Goal: Information Seeking & Learning: Learn about a topic

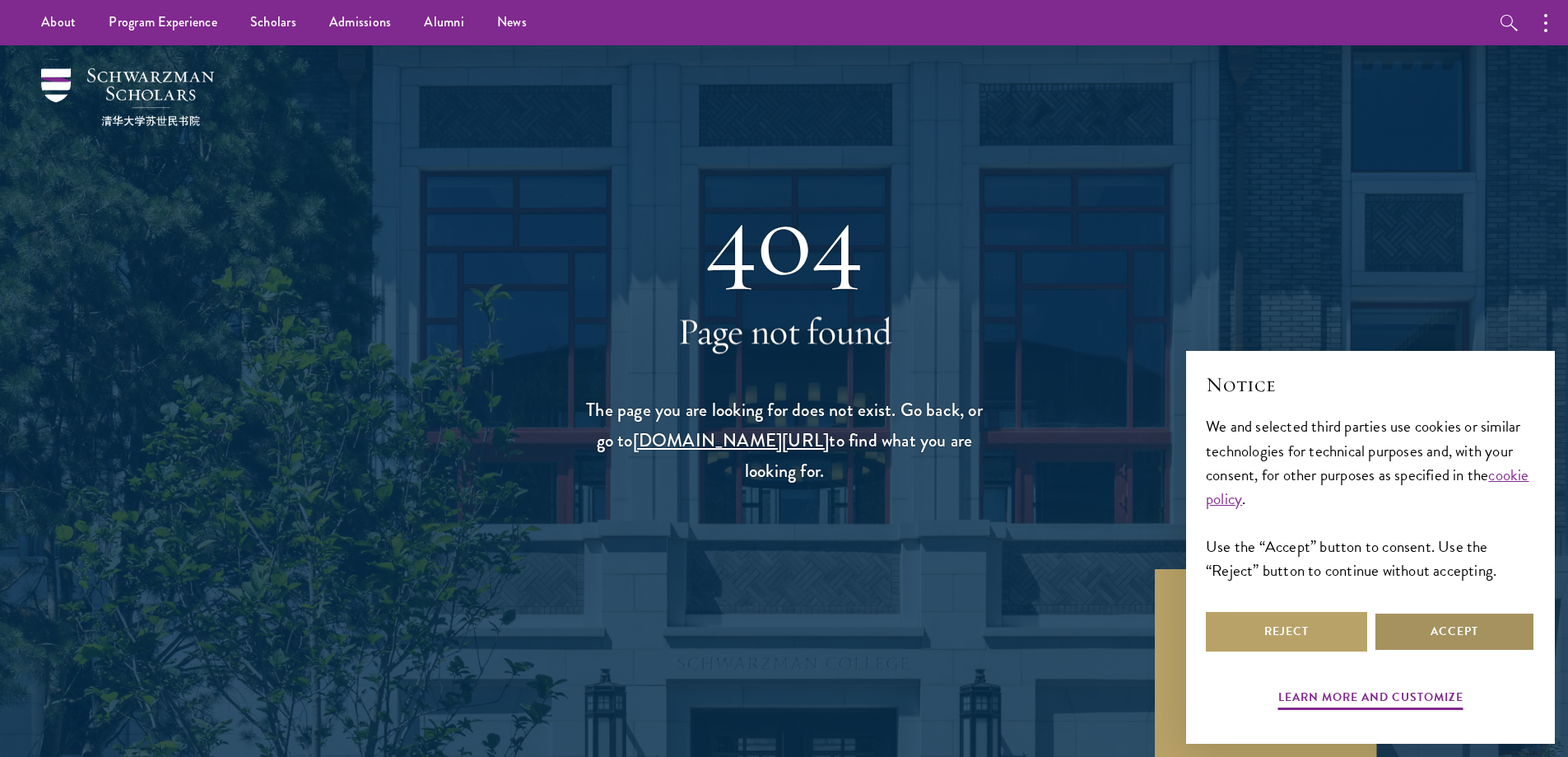
click at [1433, 632] on button "Accept" at bounding box center [1455, 632] width 162 height 40
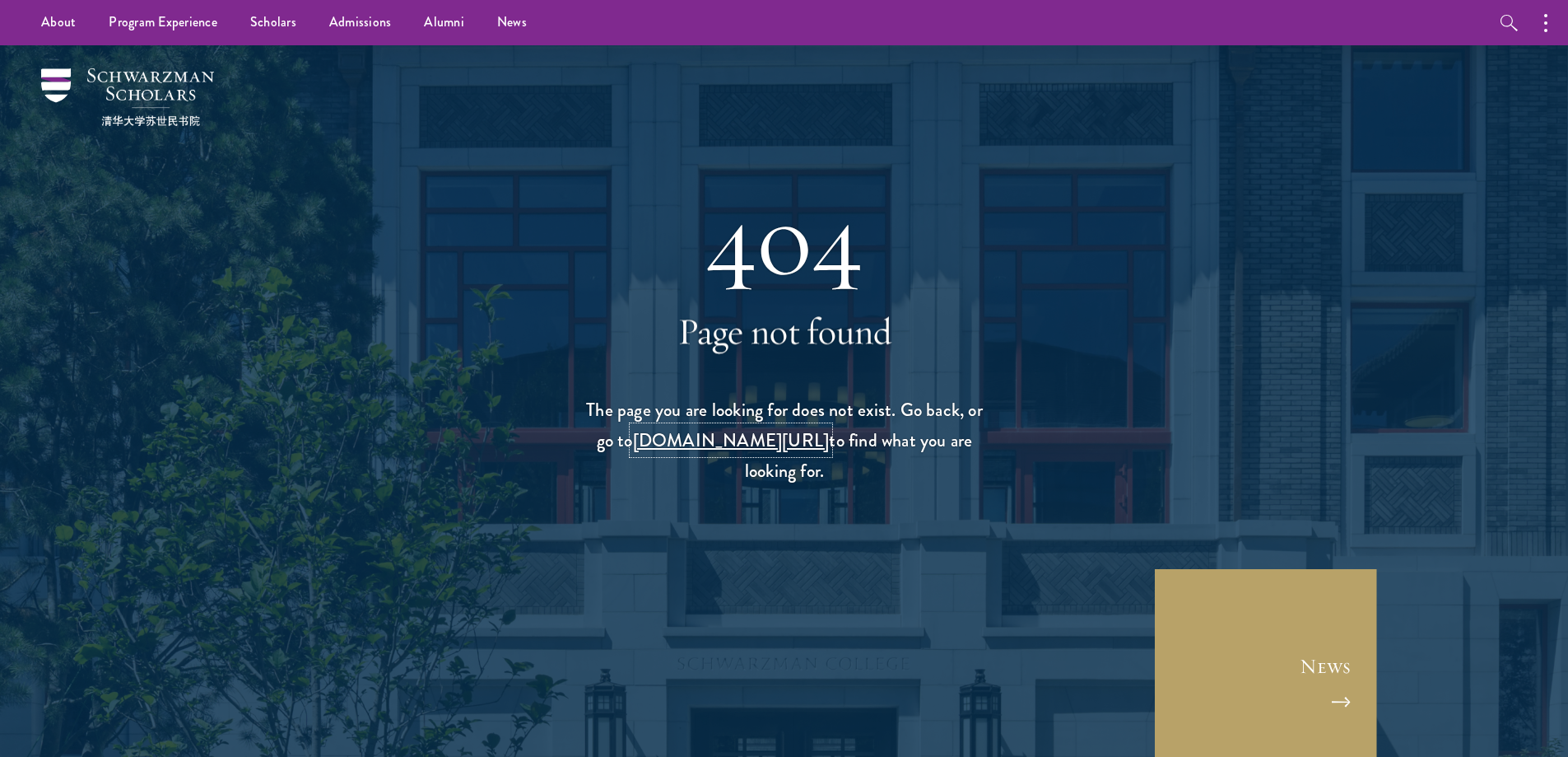
click at [829, 440] on link "schwarzmanscholars.org/search" at bounding box center [731, 439] width 197 height 27
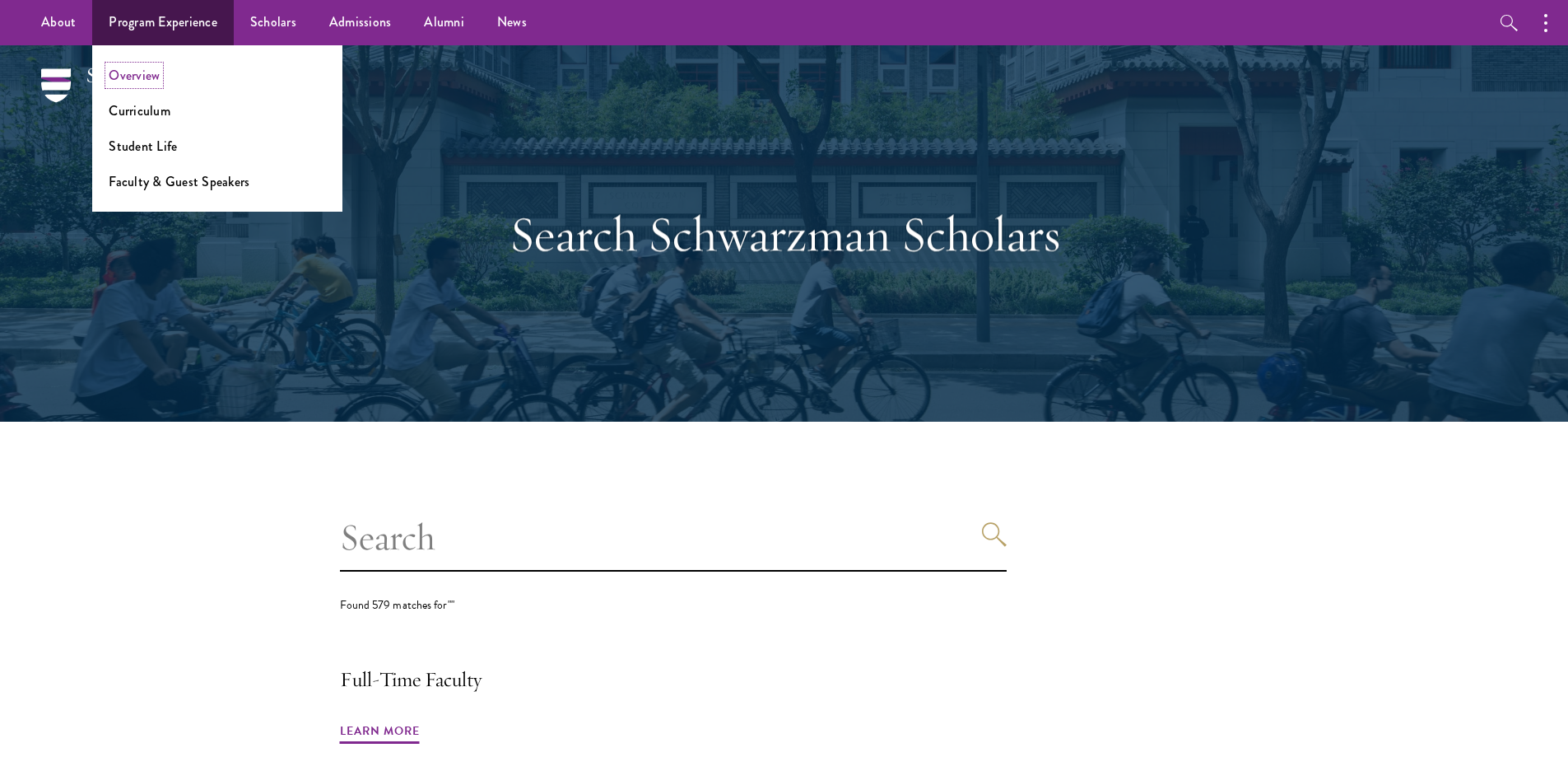
click at [140, 78] on link "Overview" at bounding box center [134, 75] width 51 height 19
